Goal: Task Accomplishment & Management: Use online tool/utility

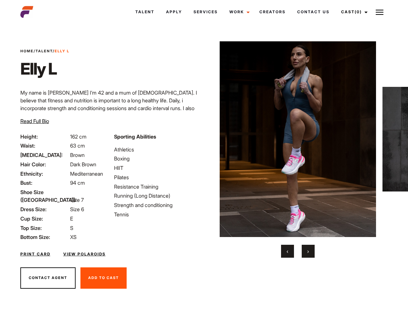
click at [352, 12] on link "Cast (0)" at bounding box center [353, 11] width 36 height 17
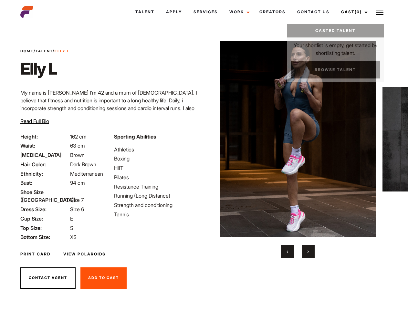
click at [379, 12] on img at bounding box center [379, 12] width 8 height 8
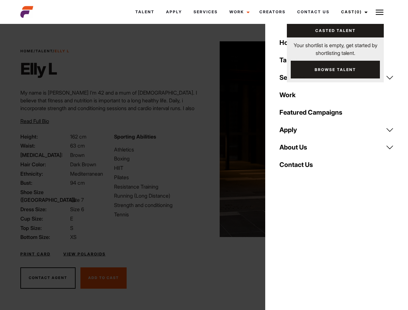
click at [297, 149] on img at bounding box center [297, 139] width 157 height 196
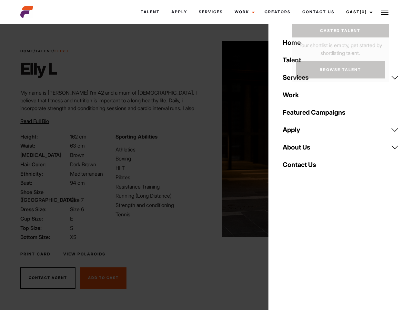
click at [204, 139] on div "Sporting Abilities Athletics Boxing HIIT Pilates Resistance Training Running (L…" at bounding box center [159, 187] width 95 height 108
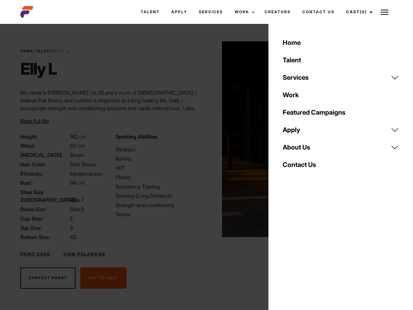
click at [287, 251] on div "Home Talent Services Talent Casting Photography Videography Creative Hair and M…" at bounding box center [341, 155] width 145 height 310
click at [308, 251] on div "Home Talent Services Talent Casting Photography Videography Creative Hair and M…" at bounding box center [341, 155] width 145 height 310
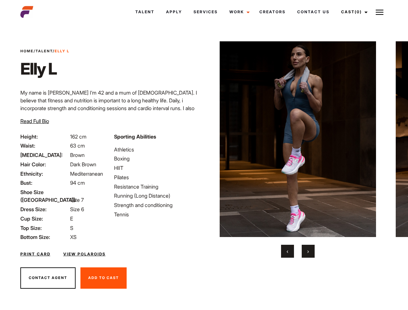
click at [352, 12] on link "Cast (0)" at bounding box center [353, 11] width 36 height 17
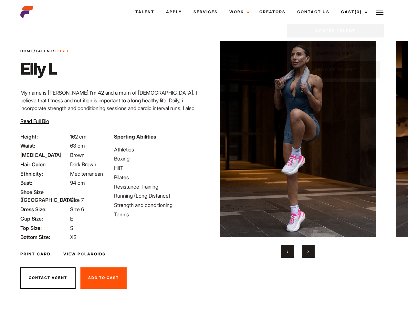
click at [379, 12] on img at bounding box center [379, 12] width 8 height 8
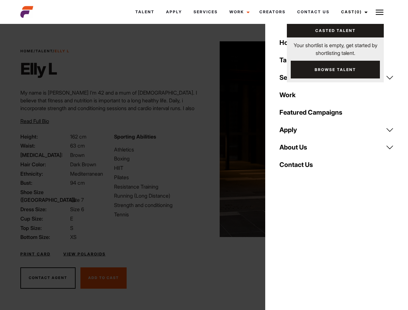
click at [297, 149] on img at bounding box center [297, 139] width 157 height 196
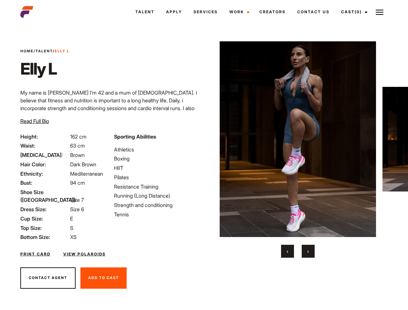
click at [352, 12] on link "Cast (0)" at bounding box center [353, 11] width 36 height 17
click at [379, 12] on img at bounding box center [379, 12] width 8 height 8
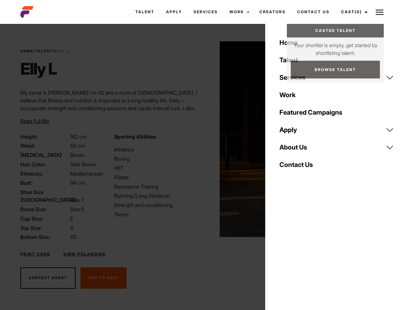
click at [297, 149] on img at bounding box center [297, 139] width 157 height 196
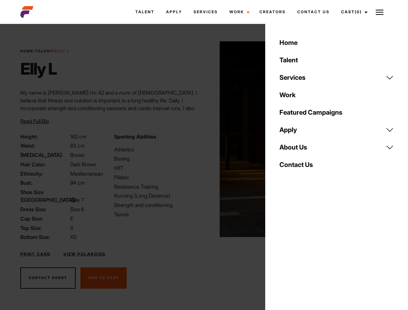
click at [204, 139] on div "Sporting Abilities Athletics Boxing HIIT Pilates Resistance Training Running (L…" at bounding box center [157, 187] width 94 height 108
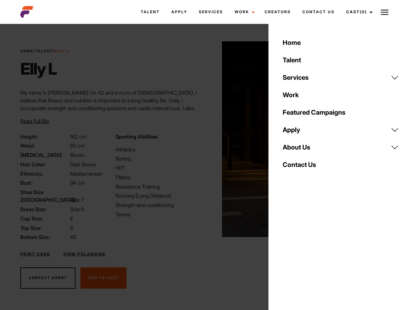
click at [287, 251] on div "Home Talent Services Talent Casting Photography Videography Creative Hair and M…" at bounding box center [341, 155] width 145 height 310
click at [308, 251] on div "Home Talent Services Talent Casting Photography Videography Creative Hair and M…" at bounding box center [341, 155] width 145 height 310
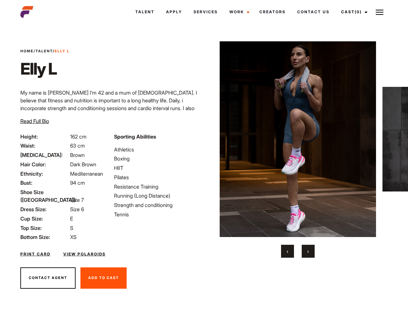
click at [352, 12] on link "Cast (0)" at bounding box center [353, 11] width 36 height 17
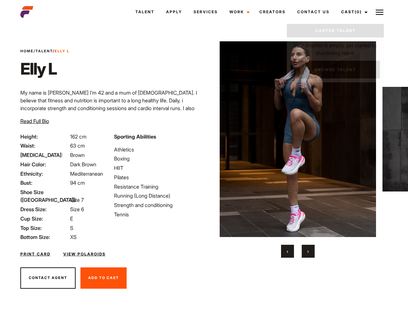
click at [379, 12] on img at bounding box center [379, 12] width 8 height 8
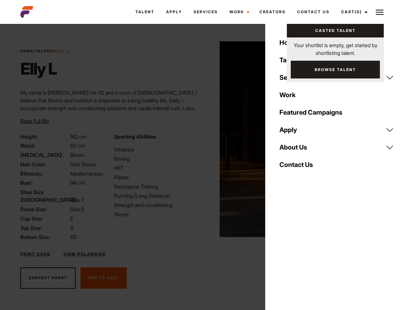
click at [297, 149] on img at bounding box center [297, 139] width 157 height 196
click at [204, 139] on div "Sporting Abilities Athletics Boxing HIIT Pilates Resistance Training Running (L…" at bounding box center [157, 187] width 94 height 108
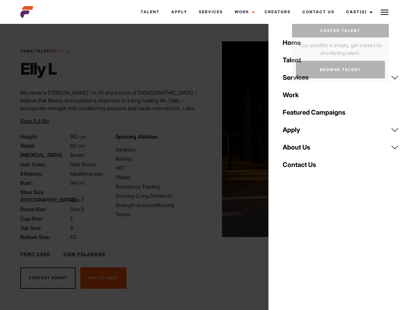
click at [287, 251] on div "Home Talent Services Talent Casting Photography Videography Creative Hair and M…" at bounding box center [341, 155] width 145 height 310
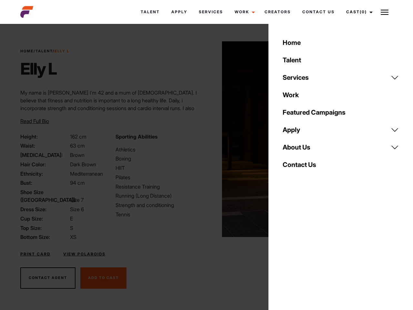
click at [308, 251] on div "Home Talent Services Talent Casting Photography Videography Creative Hair and M…" at bounding box center [341, 155] width 145 height 310
